Goal: Navigation & Orientation: Find specific page/section

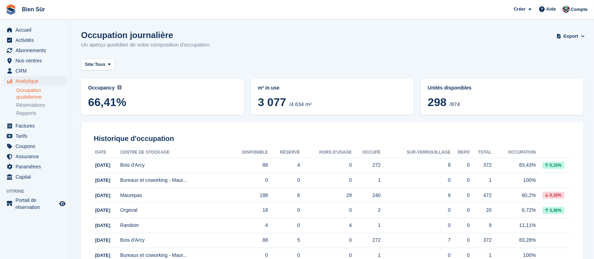
click at [121, 103] on span "66,41%" at bounding box center [162, 102] width 149 height 13
click at [23, 70] on span "CRM" at bounding box center [36, 71] width 42 height 10
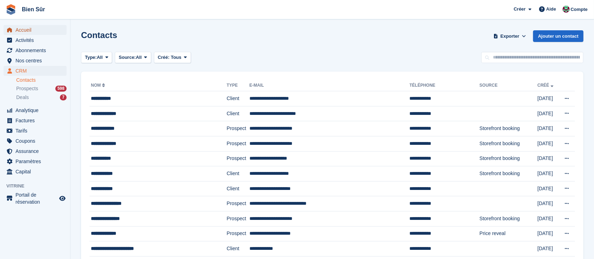
click at [24, 30] on span "Accueil" at bounding box center [36, 30] width 42 height 10
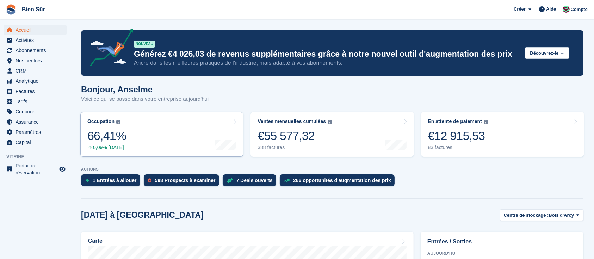
click at [124, 118] on div "Occupation Pourcentage de toutes les unités actuellement attribuées en termes d…" at bounding box center [106, 134] width 39 height 32
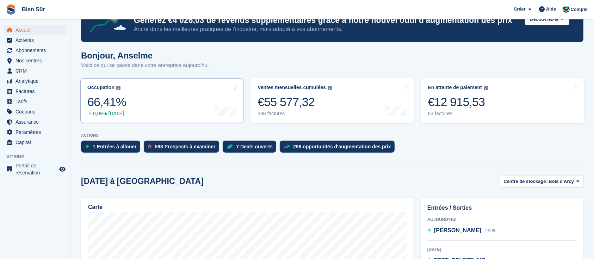
scroll to position [47, 0]
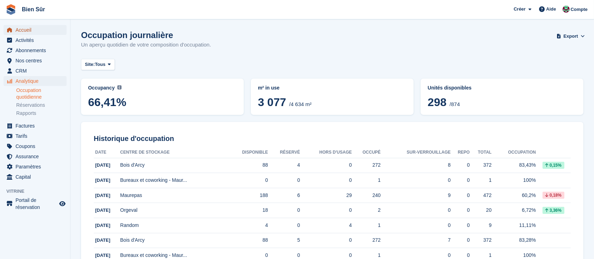
click at [22, 29] on span "Accueil" at bounding box center [36, 30] width 42 height 10
